Goal: Task Accomplishment & Management: Manage account settings

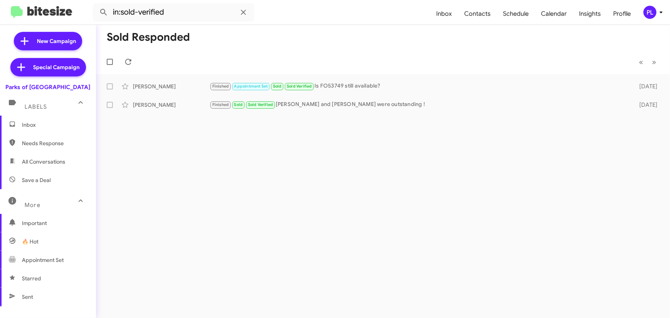
scroll to position [70, 0]
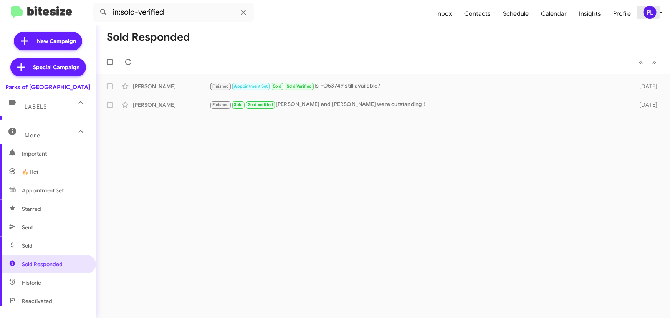
click at [660, 12] on icon at bounding box center [661, 13] width 3 height 2
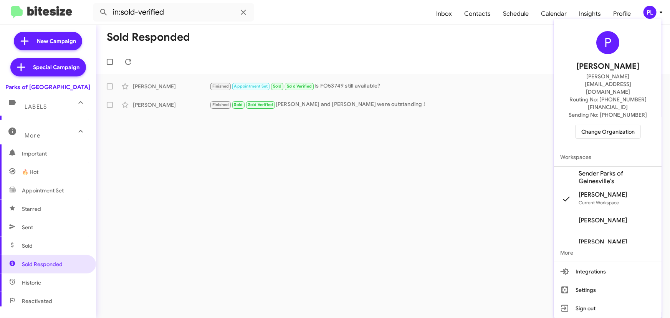
click at [610, 125] on span "Change Organization" at bounding box center [608, 131] width 53 height 13
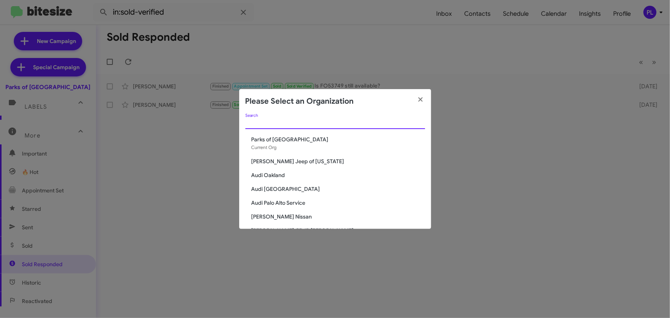
click at [384, 124] on input "Search" at bounding box center [335, 123] width 180 height 6
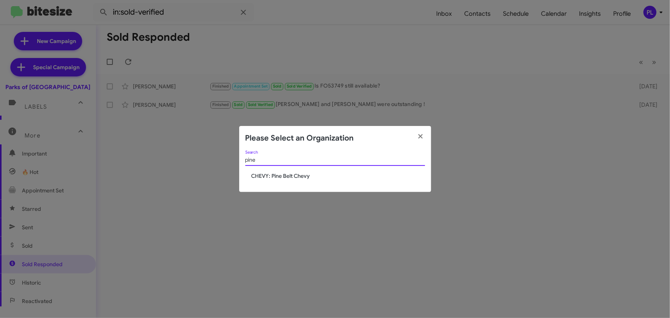
type input "pine"
click at [284, 177] on span "CHEVY: Pine Belt Chevy" at bounding box center [339, 176] width 174 height 8
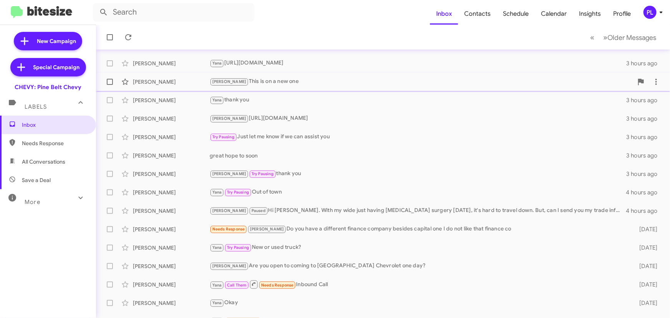
scroll to position [128, 0]
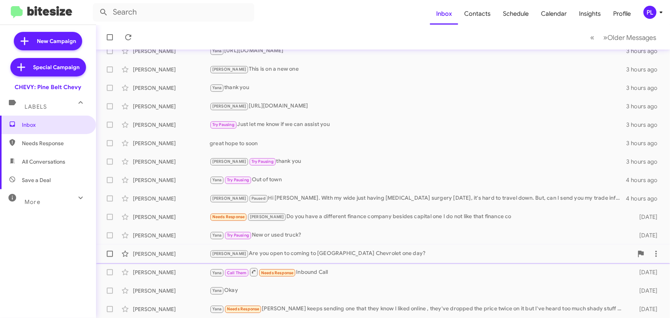
click at [331, 253] on div "[PERSON_NAME] Are you open to coming to [GEOGRAPHIC_DATA] Chevrolet one day?" at bounding box center [422, 253] width 424 height 9
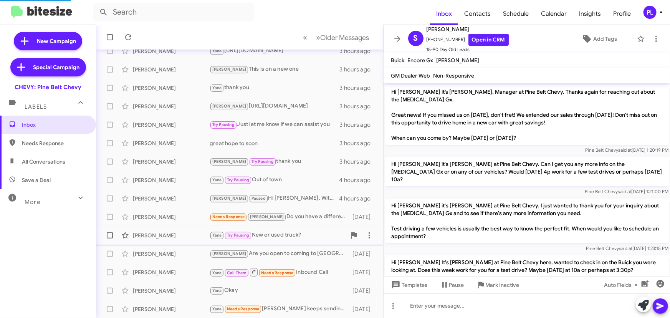
scroll to position [111, 0]
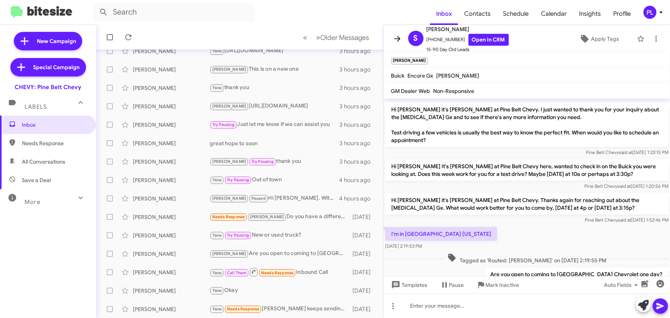
click at [399, 33] on button at bounding box center [397, 38] width 15 height 15
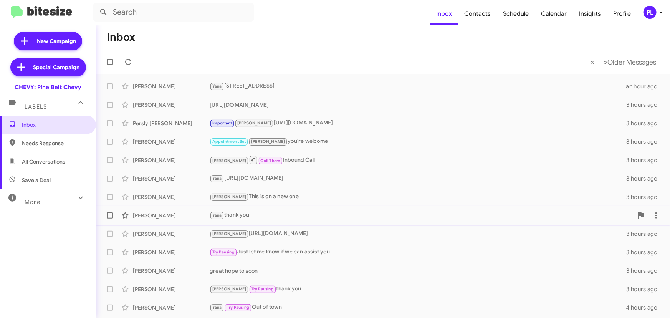
click at [249, 215] on div "[PERSON_NAME] thank you" at bounding box center [422, 215] width 424 height 9
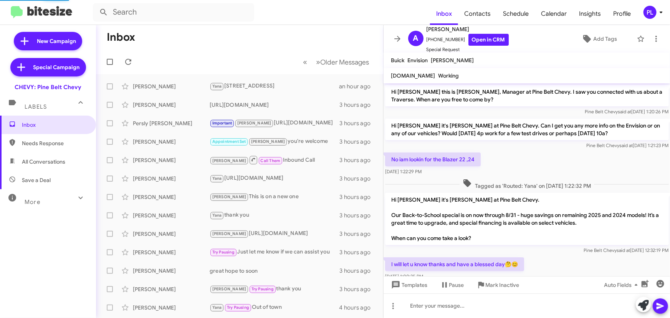
scroll to position [45, 0]
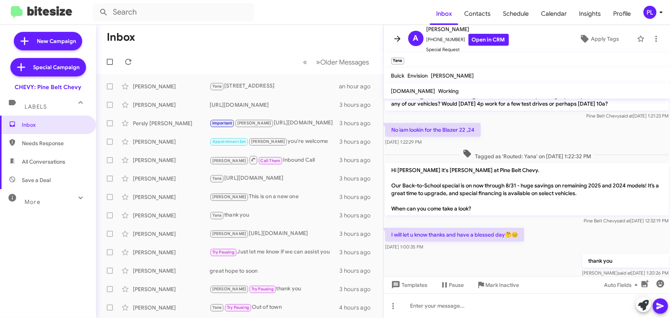
click at [396, 41] on icon at bounding box center [397, 38] width 9 height 9
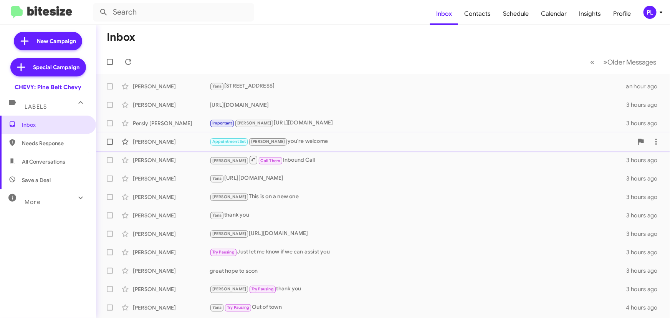
click at [287, 141] on div "Appointment Set [PERSON_NAME] you're welcome" at bounding box center [422, 141] width 424 height 9
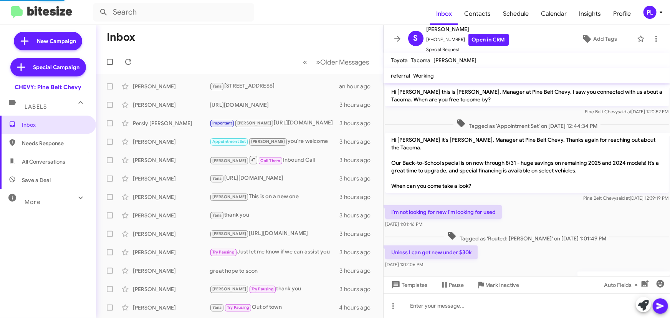
scroll to position [117, 0]
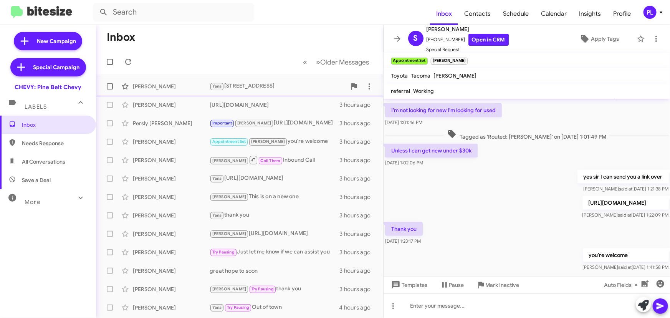
click at [261, 88] on div "Yana [STREET_ADDRESS]" at bounding box center [278, 86] width 137 height 9
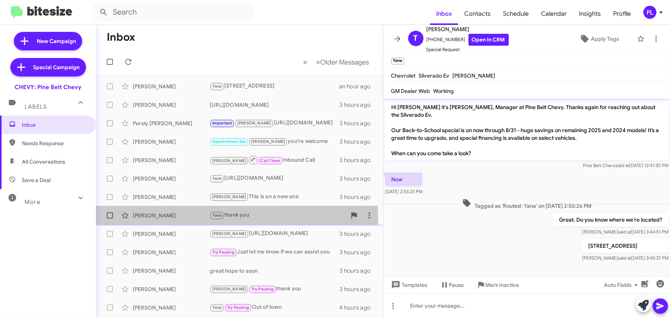
click at [182, 219] on div "[PERSON_NAME]" at bounding box center [171, 216] width 77 height 8
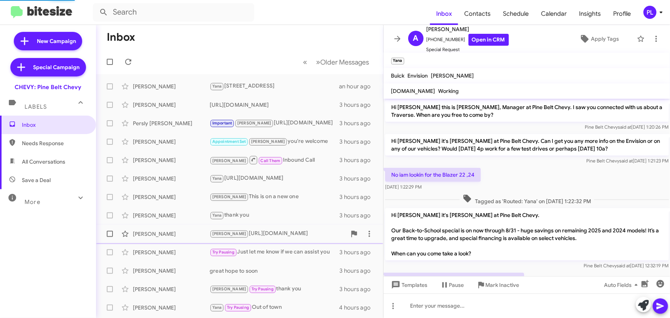
scroll to position [60, 0]
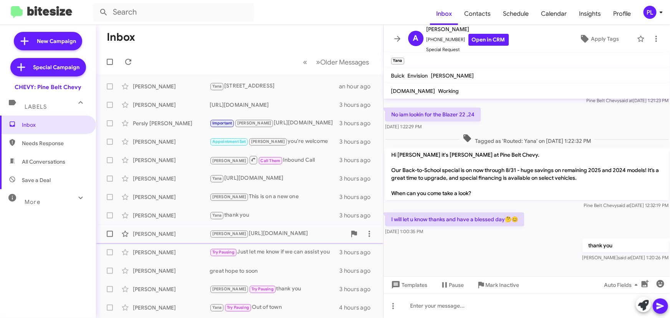
click at [166, 235] on div "[PERSON_NAME]" at bounding box center [171, 234] width 77 height 8
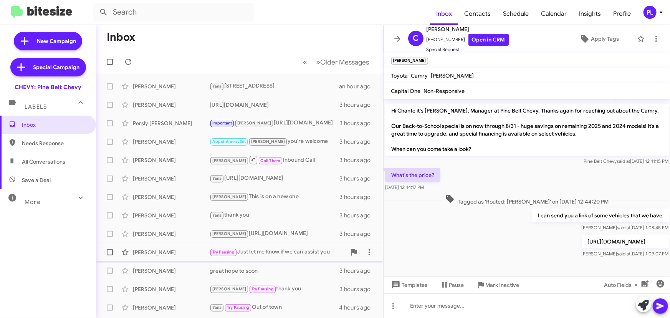
click at [165, 247] on div "[PERSON_NAME] Try Pausing Just let me know if we can assist you 3 hours ago" at bounding box center [239, 252] width 275 height 15
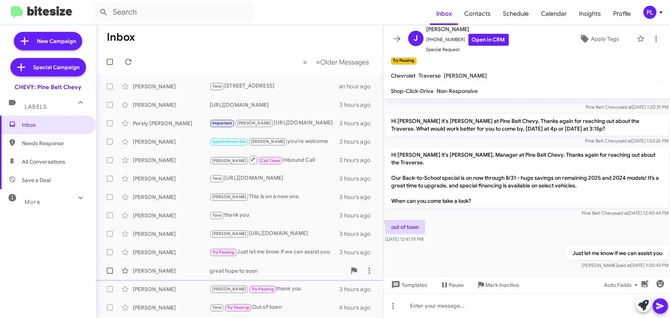
click at [165, 272] on div "[PERSON_NAME]" at bounding box center [171, 271] width 77 height 8
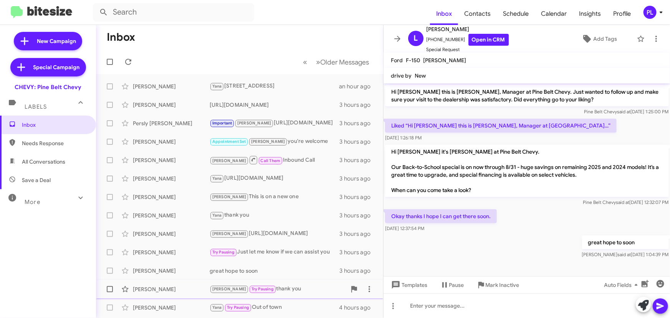
click at [169, 284] on div "[PERSON_NAME] Try Pausing thank you 3 hours ago" at bounding box center [239, 289] width 275 height 15
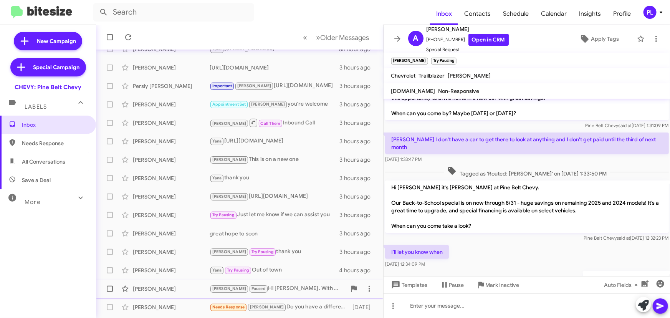
scroll to position [104, 0]
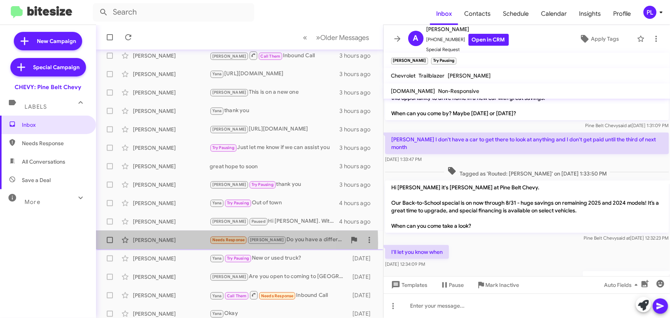
click at [162, 243] on div "[PERSON_NAME]" at bounding box center [171, 240] width 77 height 8
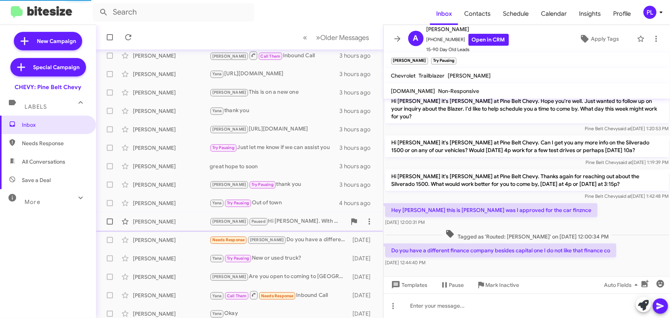
scroll to position [37, 0]
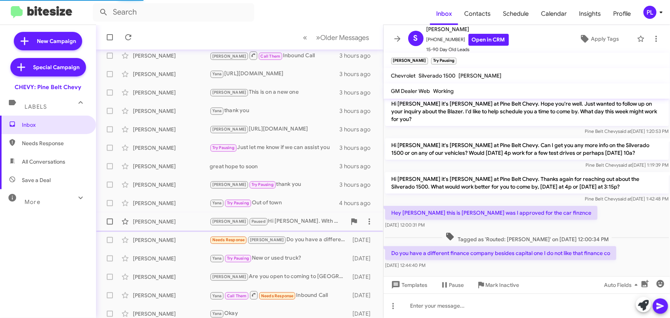
click at [159, 226] on div "[PERSON_NAME] [PERSON_NAME] Paused Hi [PERSON_NAME]. With my wide just having […" at bounding box center [239, 221] width 275 height 15
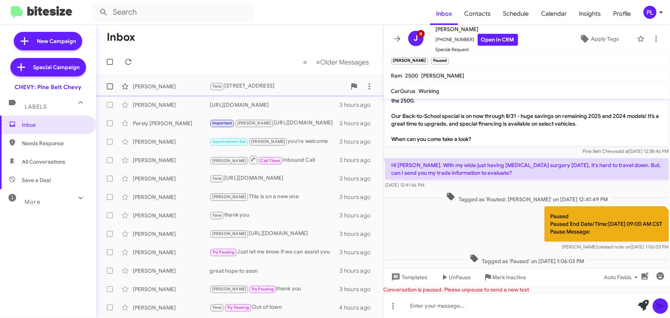
click at [154, 82] on div "[PERSON_NAME] Yana [STREET_ADDRESS] an hour ago" at bounding box center [239, 86] width 275 height 15
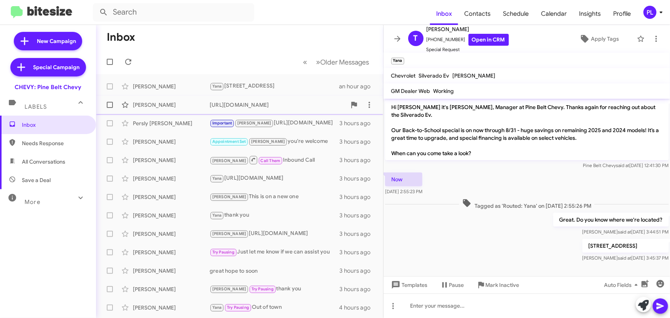
click at [134, 102] on div "[PERSON_NAME]" at bounding box center [171, 105] width 77 height 8
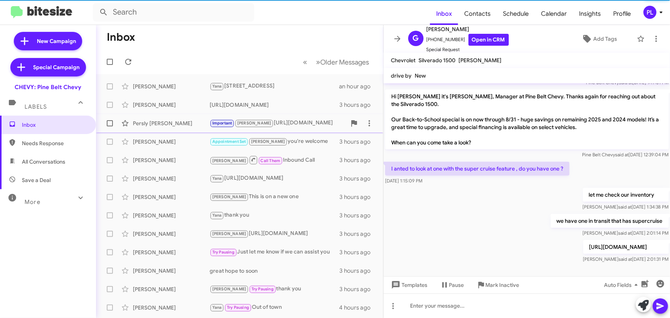
scroll to position [36, 0]
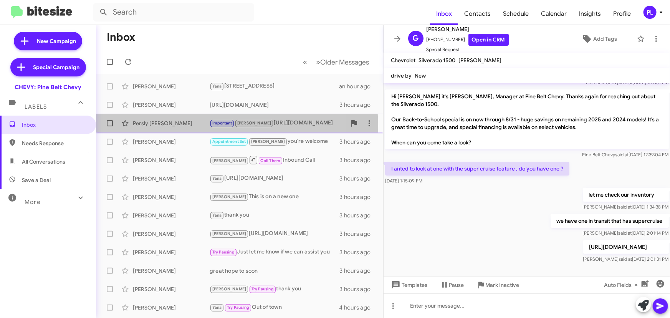
click at [167, 126] on div "Persly [PERSON_NAME]" at bounding box center [171, 123] width 77 height 8
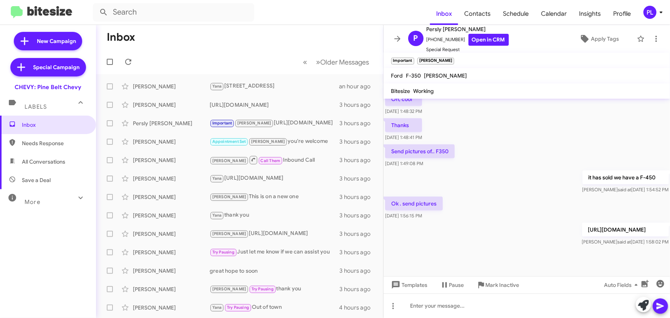
scroll to position [284, 0]
click at [165, 122] on div "Persly [PERSON_NAME]" at bounding box center [171, 123] width 77 height 8
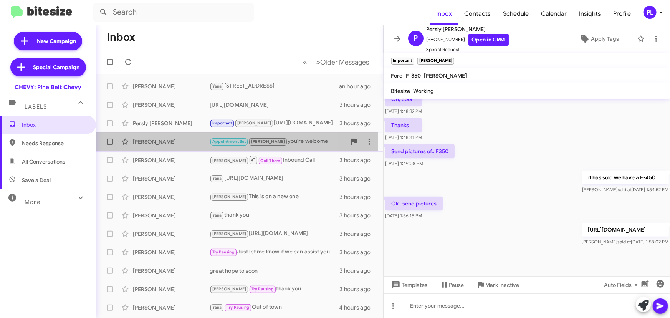
click at [163, 141] on div "[PERSON_NAME]" at bounding box center [171, 142] width 77 height 8
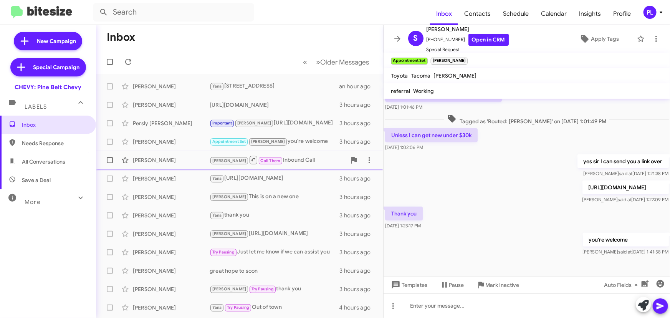
click at [155, 156] on div "[PERSON_NAME]" at bounding box center [171, 160] width 77 height 8
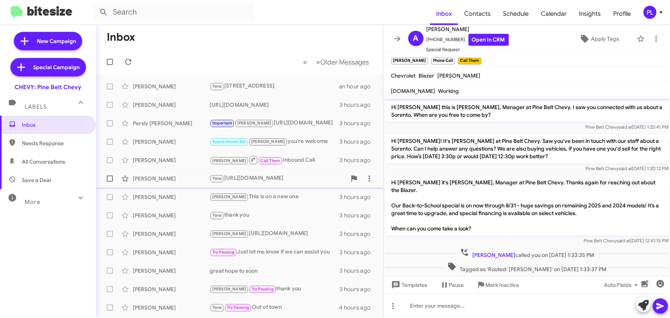
click at [154, 180] on div "[PERSON_NAME]" at bounding box center [171, 179] width 77 height 8
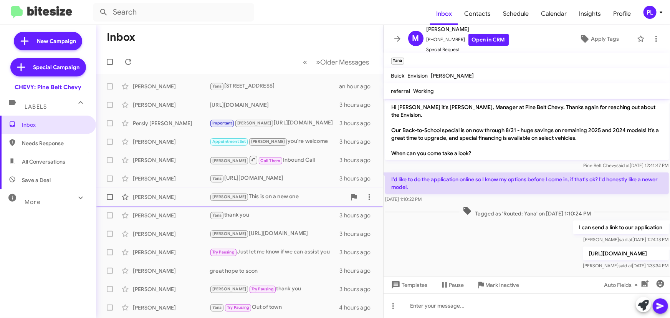
click at [166, 197] on div "[PERSON_NAME]" at bounding box center [171, 197] width 77 height 8
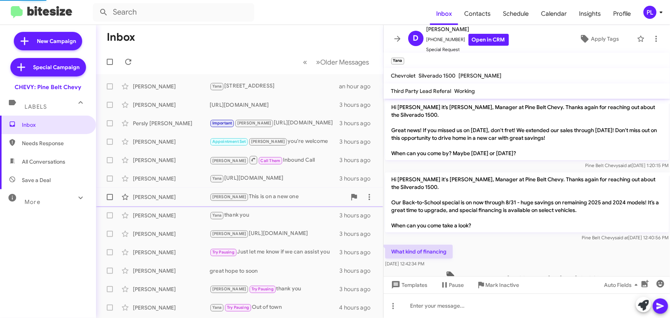
scroll to position [71, 0]
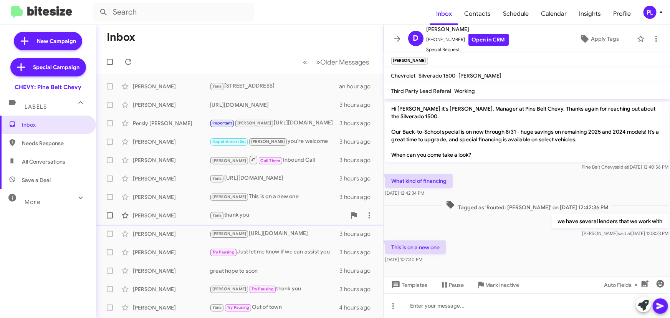
click at [157, 214] on div "[PERSON_NAME]" at bounding box center [171, 216] width 77 height 8
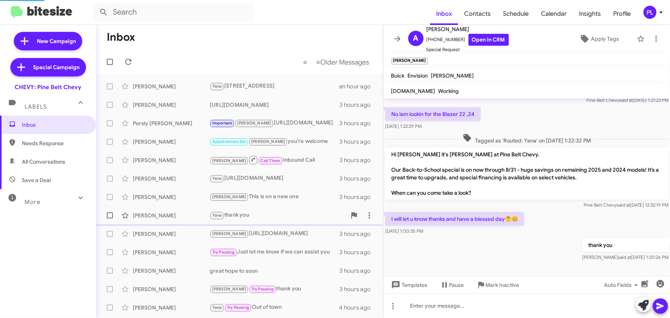
scroll to position [60, 0]
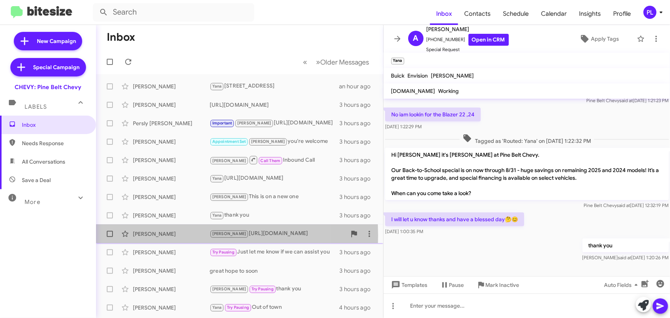
click at [159, 236] on div "[PERSON_NAME]" at bounding box center [171, 234] width 77 height 8
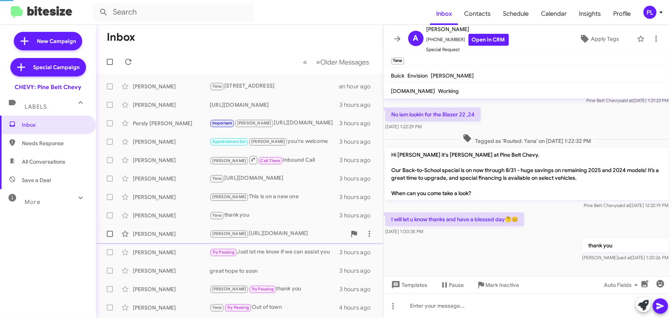
scroll to position [132, 0]
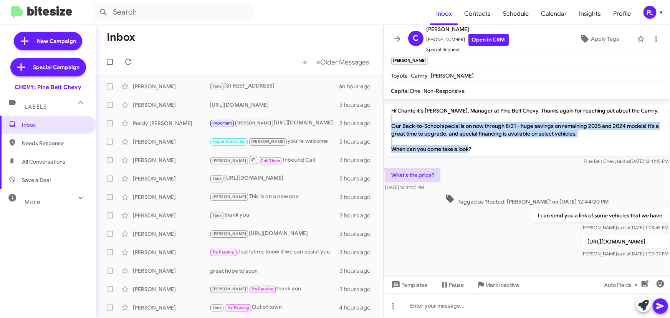
drag, startPoint x: 488, startPoint y: 146, endPoint x: 391, endPoint y: 124, distance: 99.4
click at [391, 124] on p "Hi Chante it's [PERSON_NAME], Manager at Pine Belt Chevy. Thanks again for reac…" at bounding box center [527, 130] width 284 height 52
